Goal: Task Accomplishment & Management: Use online tool/utility

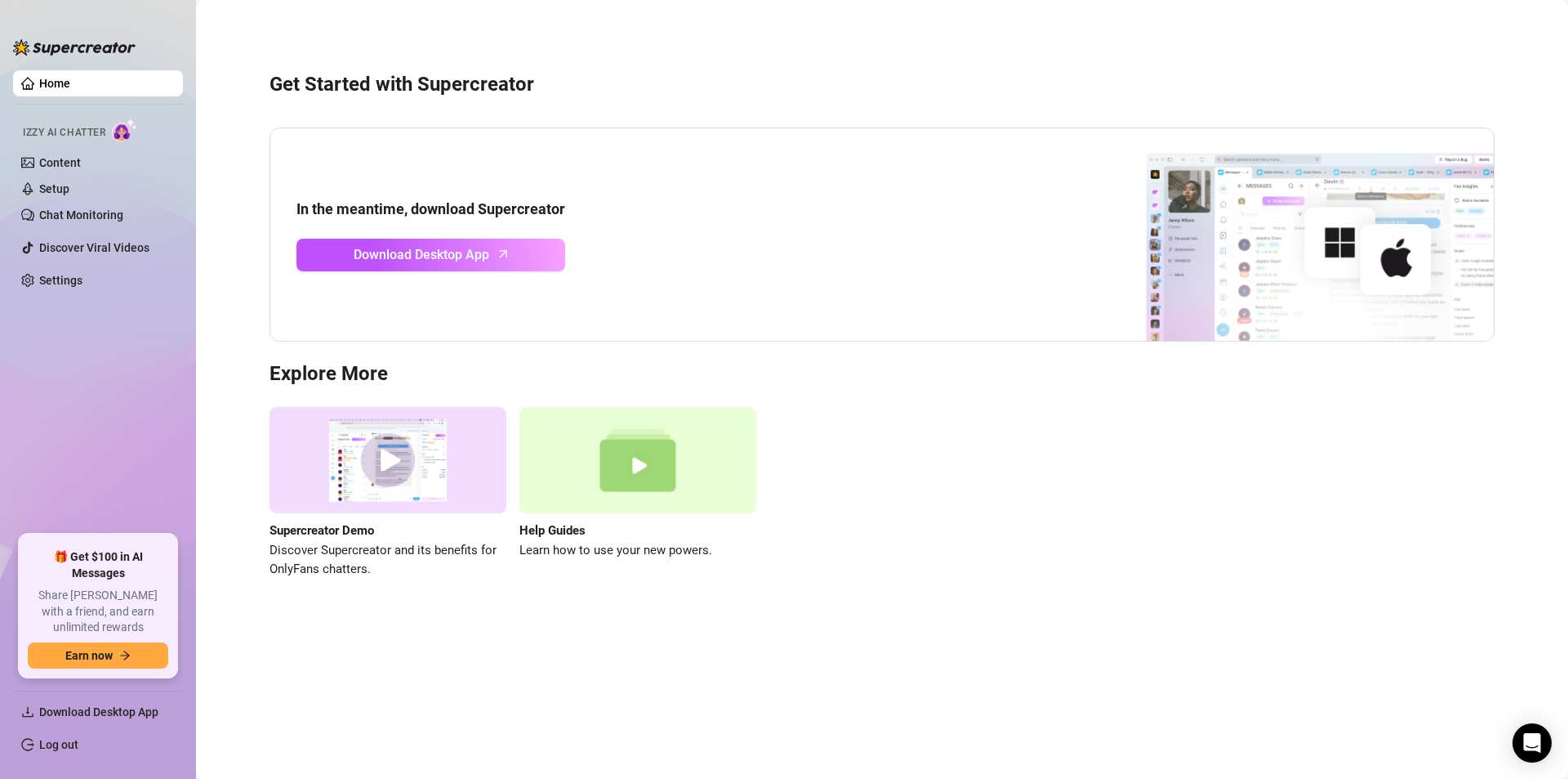
click at [71, 77] on link "Home" at bounding box center [55, 83] width 31 height 13
